Goal: Information Seeking & Learning: Obtain resource

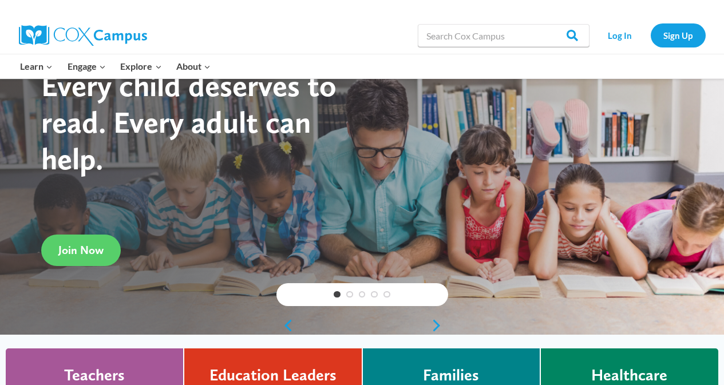
scroll to position [57, 0]
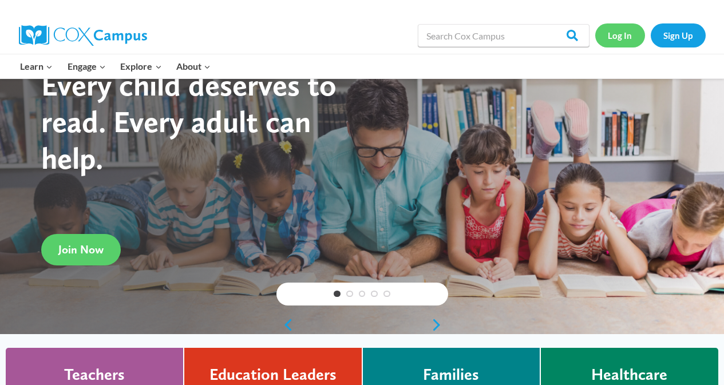
click at [634, 37] on link "Log In" at bounding box center [620, 34] width 50 height 23
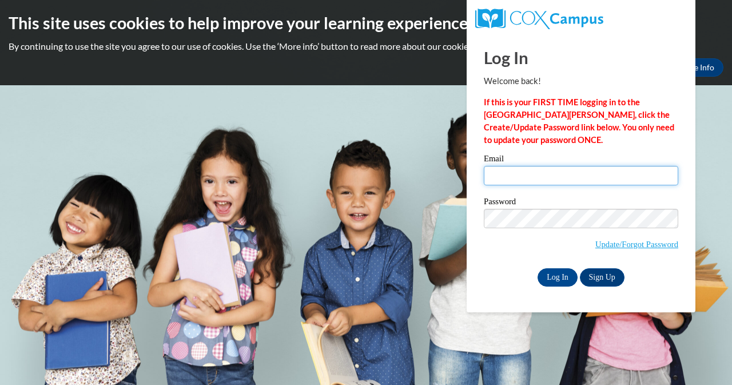
click at [532, 179] on input "Email" at bounding box center [581, 175] width 195 height 19
type input "karbassi@erinschool.org"
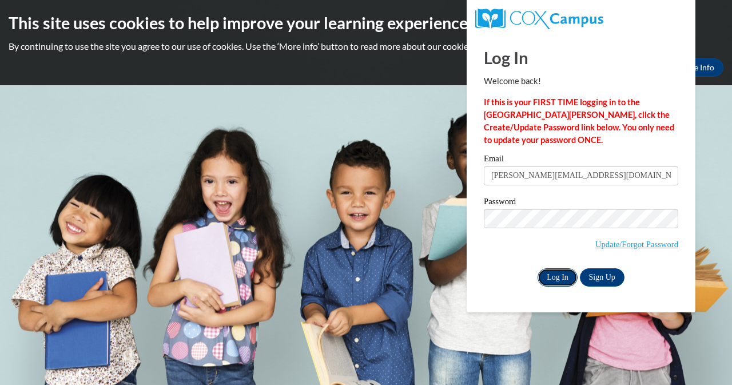
click at [565, 273] on input "Log In" at bounding box center [558, 277] width 40 height 18
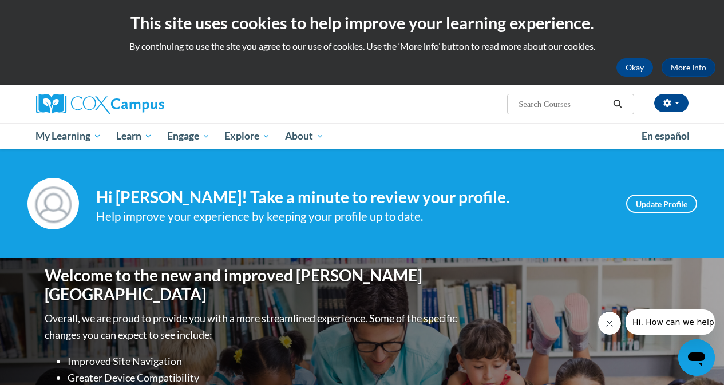
click at [524, 104] on input "Search..." at bounding box center [563, 104] width 92 height 14
click at [546, 99] on input "Search..." at bounding box center [563, 104] width 92 height 14
type input "abc flash card"
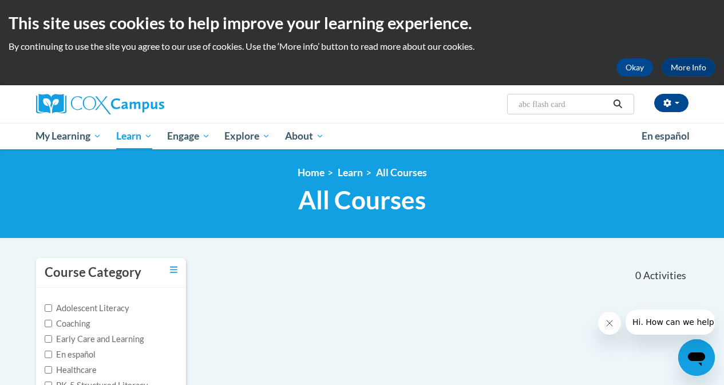
click at [537, 110] on input "abc flash card" at bounding box center [563, 104] width 92 height 14
type input "letters"
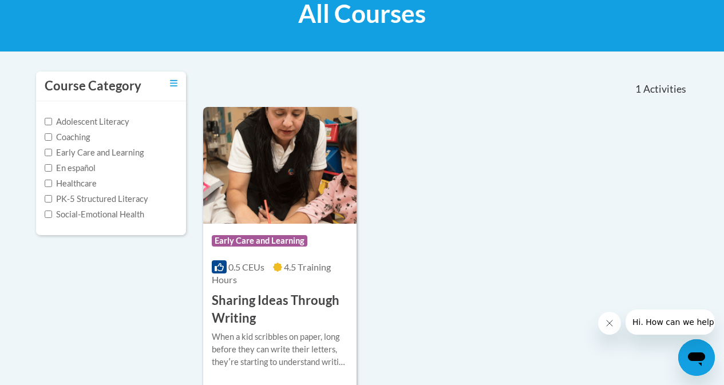
scroll to position [172, 0]
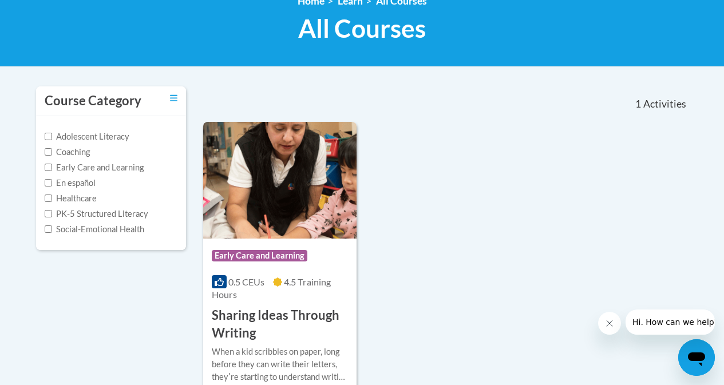
click at [103, 212] on label "PK-5 Structured Literacy" at bounding box center [97, 214] width 104 height 13
click at [52, 212] on input "PK-5 Structured Literacy" at bounding box center [48, 213] width 7 height 7
checkbox input "true"
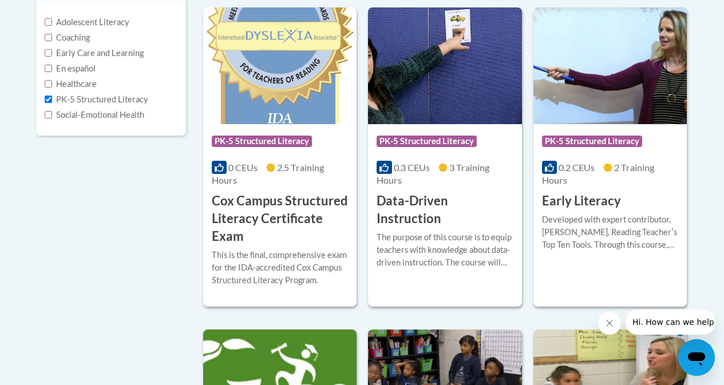
scroll to position [0, 0]
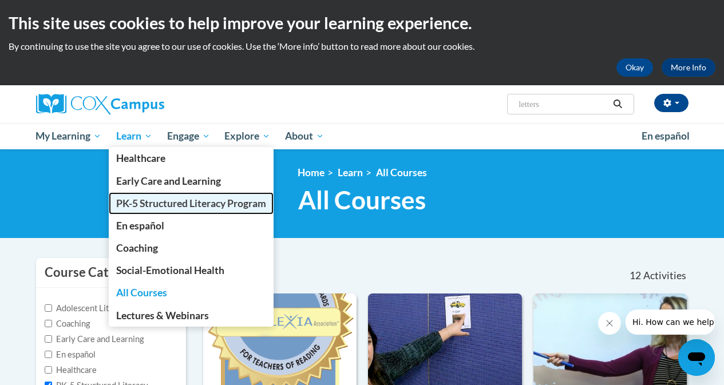
click at [177, 208] on span "PK-5 Structured Literacy Program" at bounding box center [191, 203] width 150 height 12
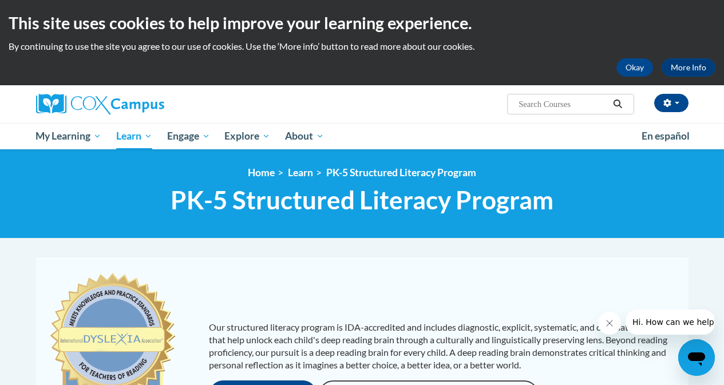
click at [549, 109] on input "Search..." at bounding box center [563, 104] width 92 height 14
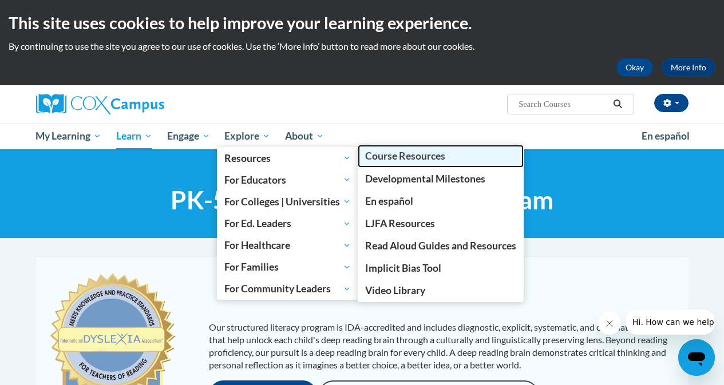
click at [429, 167] on link "Course Resources" at bounding box center [441, 156] width 166 height 22
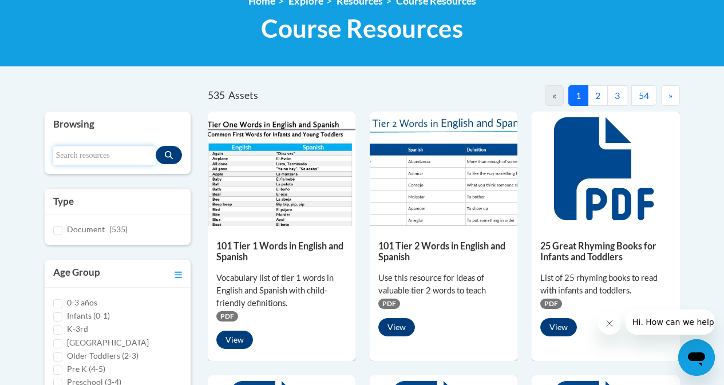
click at [118, 154] on input "Search resources" at bounding box center [104, 155] width 102 height 19
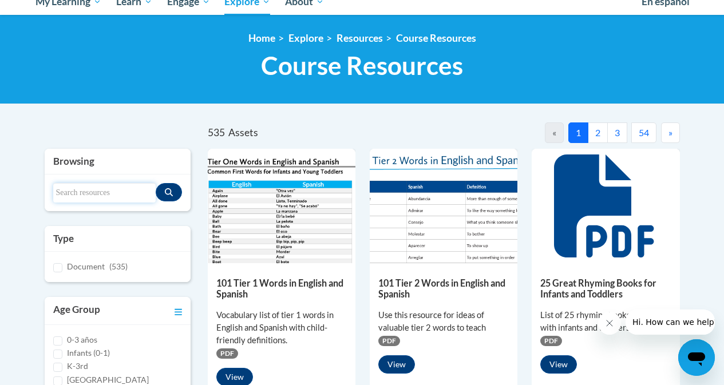
scroll to position [114, 0]
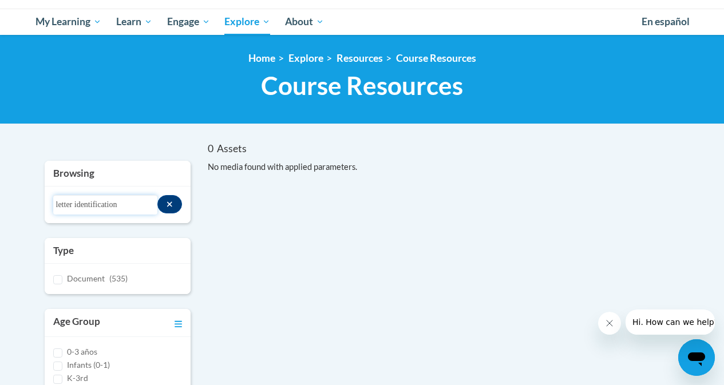
drag, startPoint x: 125, startPoint y: 205, endPoint x: 0, endPoint y: 200, distance: 125.4
click at [0, 200] on body "This site uses cookies to help improve your learning experience. By continuing …" at bounding box center [362, 384] width 724 height 996
type input "alphabet"
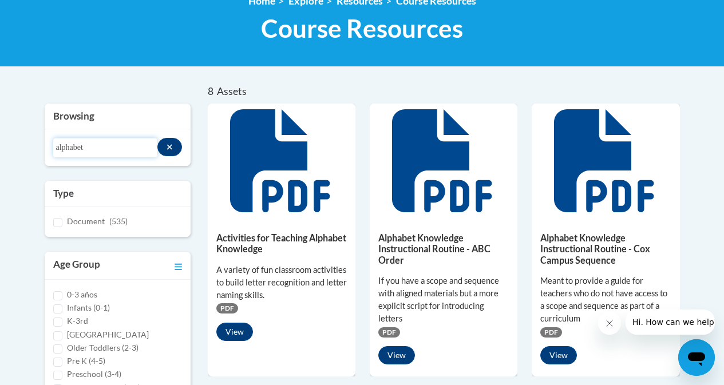
scroll to position [9, 0]
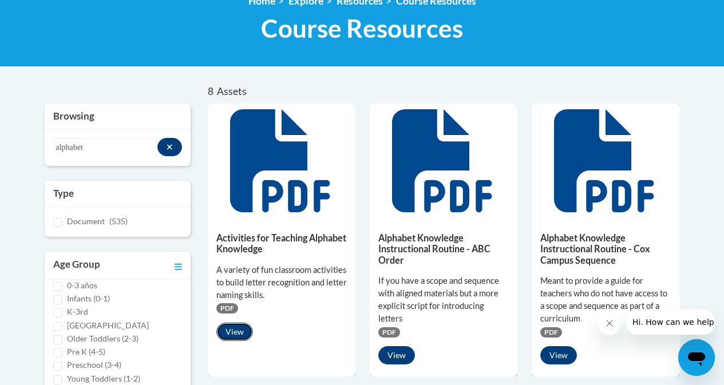
click at [228, 331] on button "View" at bounding box center [234, 332] width 37 height 18
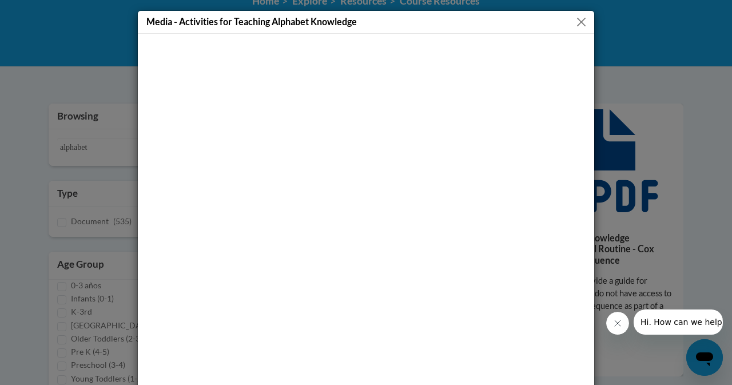
click at [584, 26] on button "Close" at bounding box center [581, 22] width 14 height 14
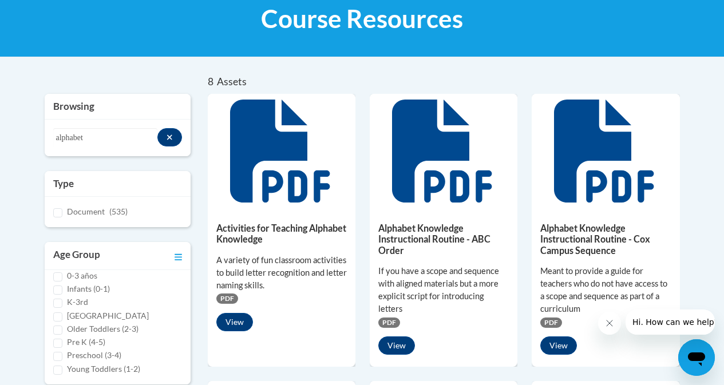
scroll to position [172, 0]
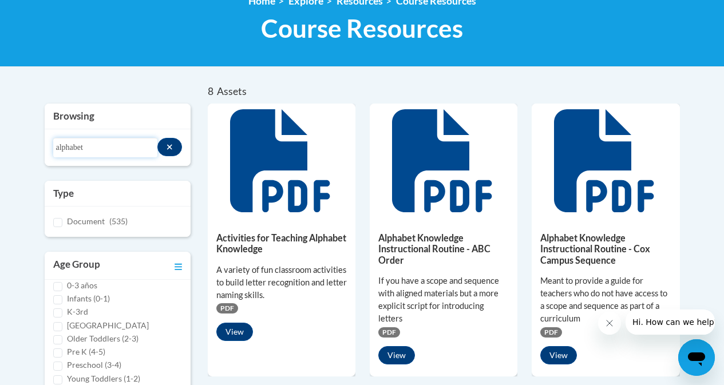
drag, startPoint x: 106, startPoint y: 153, endPoint x: 0, endPoint y: 113, distance: 113.0
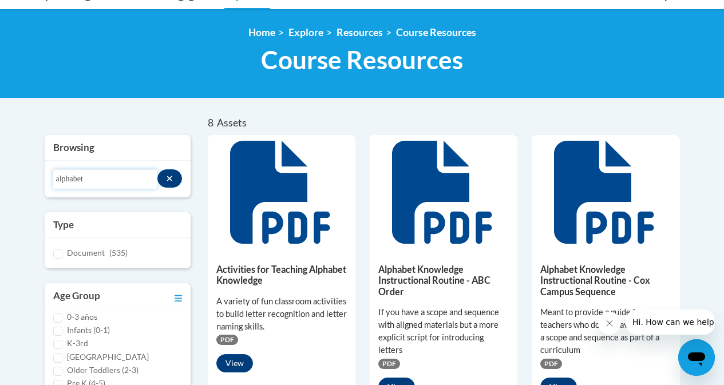
scroll to position [114, 0]
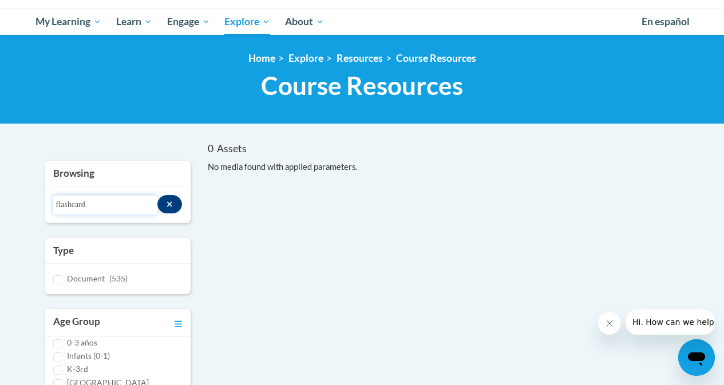
click at [74, 207] on input "flashcard" at bounding box center [105, 204] width 105 height 19
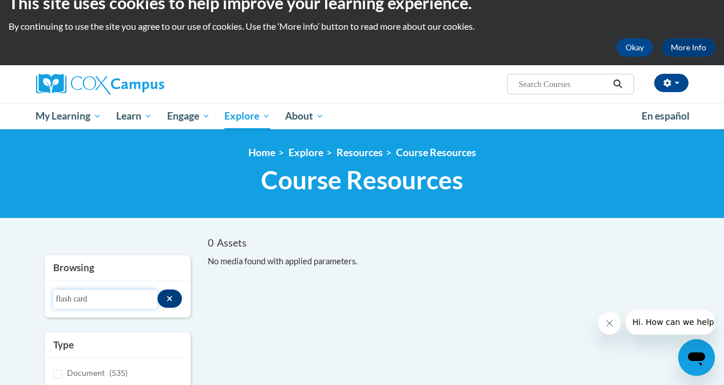
scroll to position [0, 0]
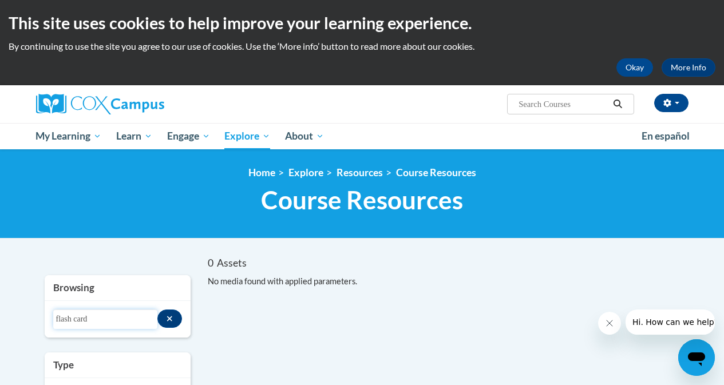
click at [90, 315] on input "flash card" at bounding box center [105, 319] width 105 height 19
type input "letter id"
click at [166, 316] on button "Search resources" at bounding box center [169, 319] width 25 height 18
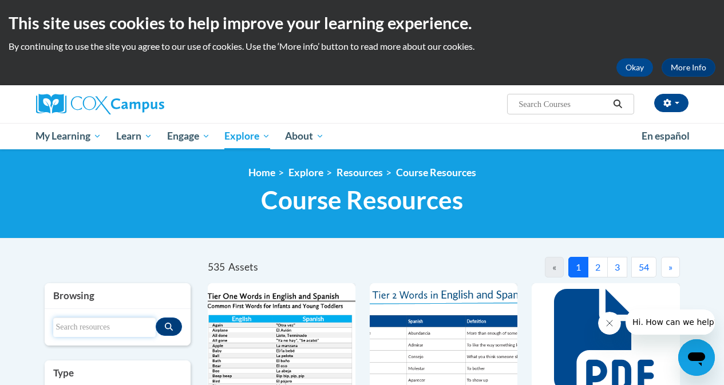
click at [148, 327] on input "Search resources" at bounding box center [104, 327] width 102 height 19
type input "letter id"
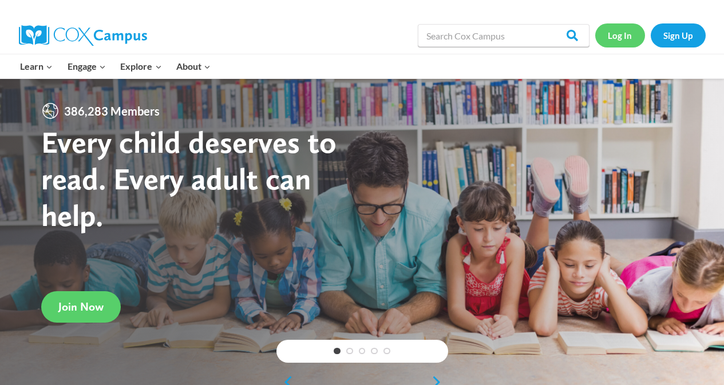
click at [612, 30] on link "Log In" at bounding box center [620, 34] width 50 height 23
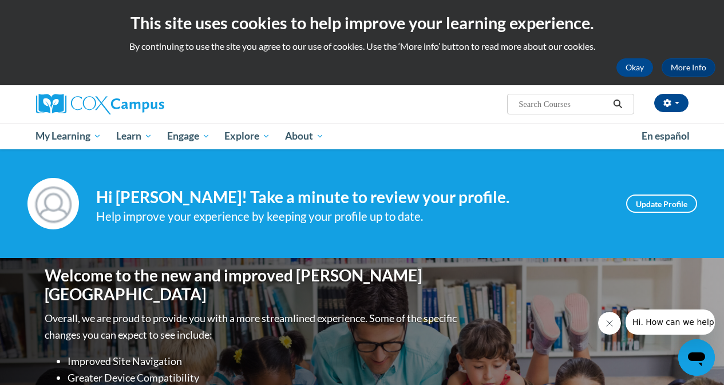
click at [548, 108] on input "Search..." at bounding box center [563, 104] width 92 height 14
click at [554, 105] on input "Search..." at bounding box center [563, 104] width 92 height 14
type input "flash cards"
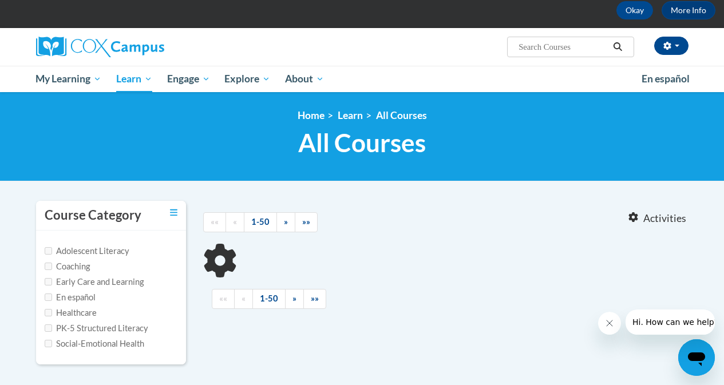
type input "flash cards"
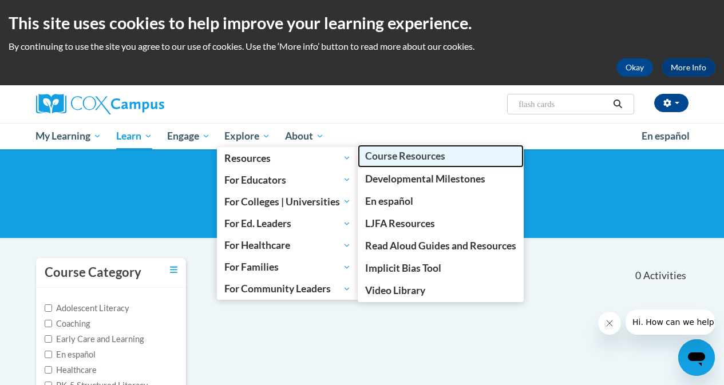
click at [417, 160] on span "Course Resources" at bounding box center [405, 156] width 80 height 12
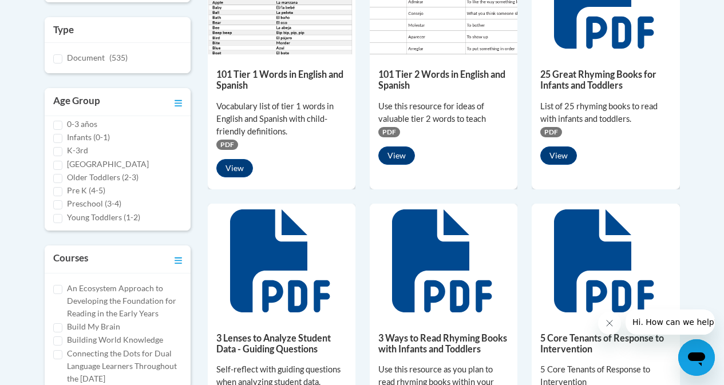
scroll to position [9, 0]
click at [59, 145] on input "K-3rd" at bounding box center [57, 149] width 9 height 9
checkbox input "true"
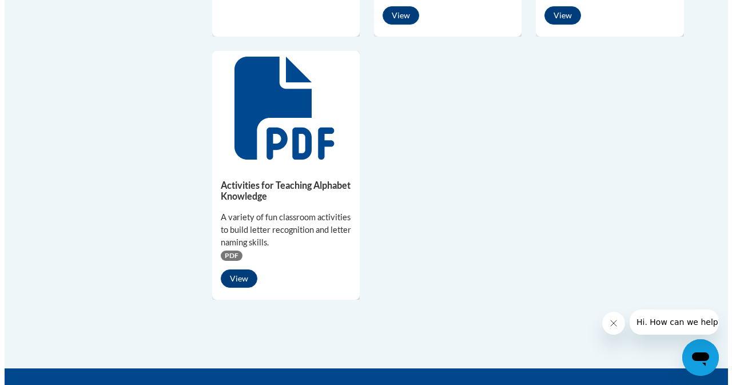
scroll to position [989, 0]
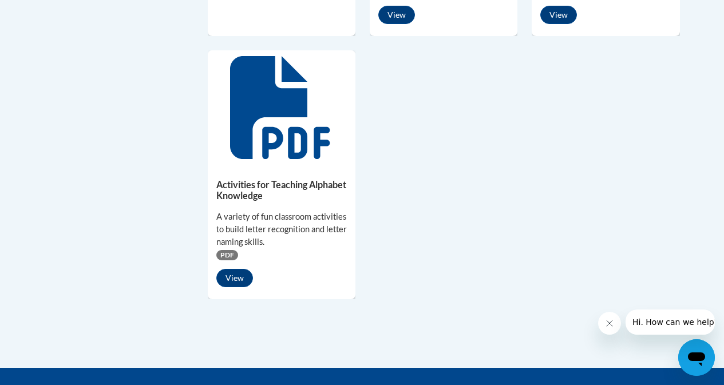
click at [274, 229] on div "A variety of fun classroom activities to build letter recognition and letter na…" at bounding box center [281, 230] width 130 height 38
drag, startPoint x: 280, startPoint y: 176, endPoint x: 247, endPoint y: 205, distance: 44.6
click at [280, 176] on div "Activities for Teaching Alphabet Knowledge A variety of fun classroom activitie…" at bounding box center [282, 231] width 148 height 132
click at [242, 279] on button "View" at bounding box center [234, 278] width 37 height 18
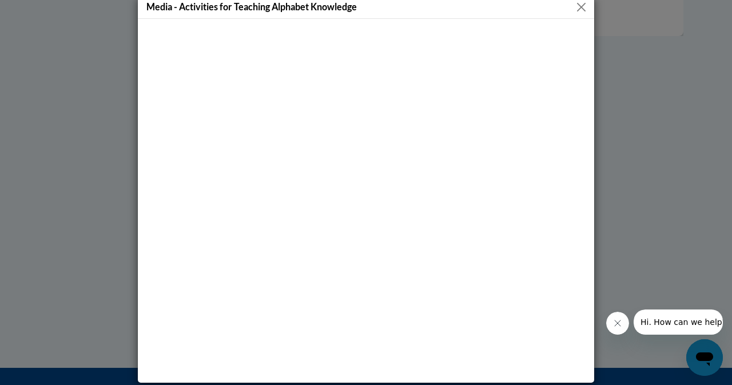
scroll to position [23, 0]
